Goal: Task Accomplishment & Management: Use online tool/utility

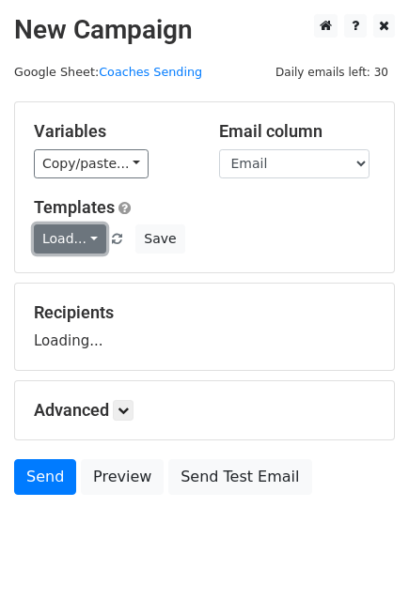
click at [83, 228] on link "Load..." at bounding box center [70, 239] width 72 height 29
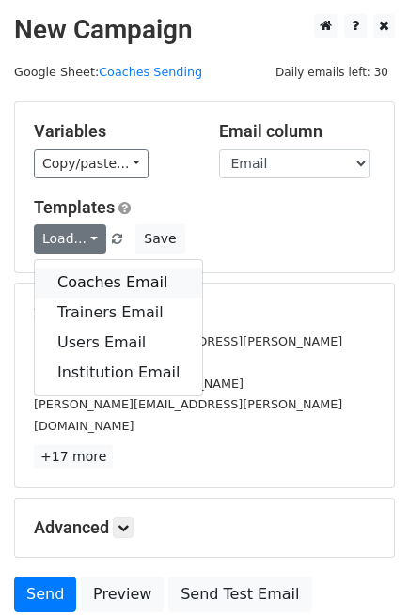
click at [95, 279] on link "Coaches Email" at bounding box center [118, 283] width 167 height 30
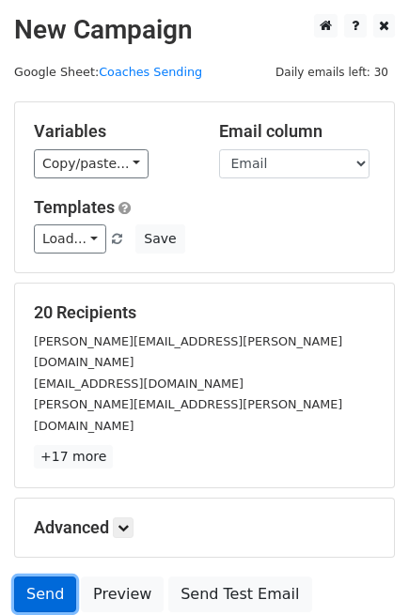
click at [54, 577] on link "Send" at bounding box center [45, 595] width 62 height 36
